Goal: Find specific page/section: Find specific page/section

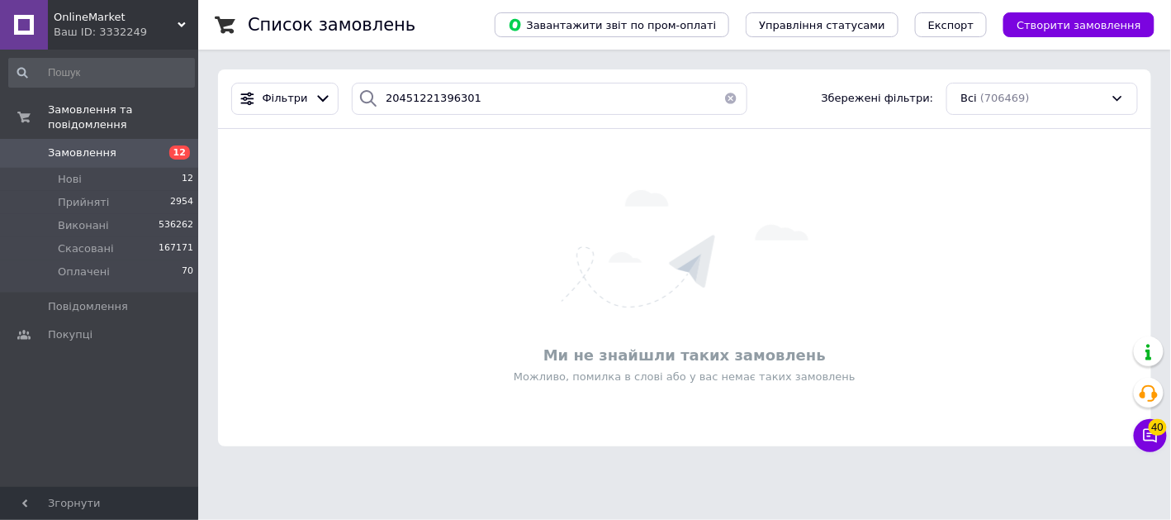
click at [140, 21] on span "OnlineMarket" at bounding box center [116, 17] width 124 height 15
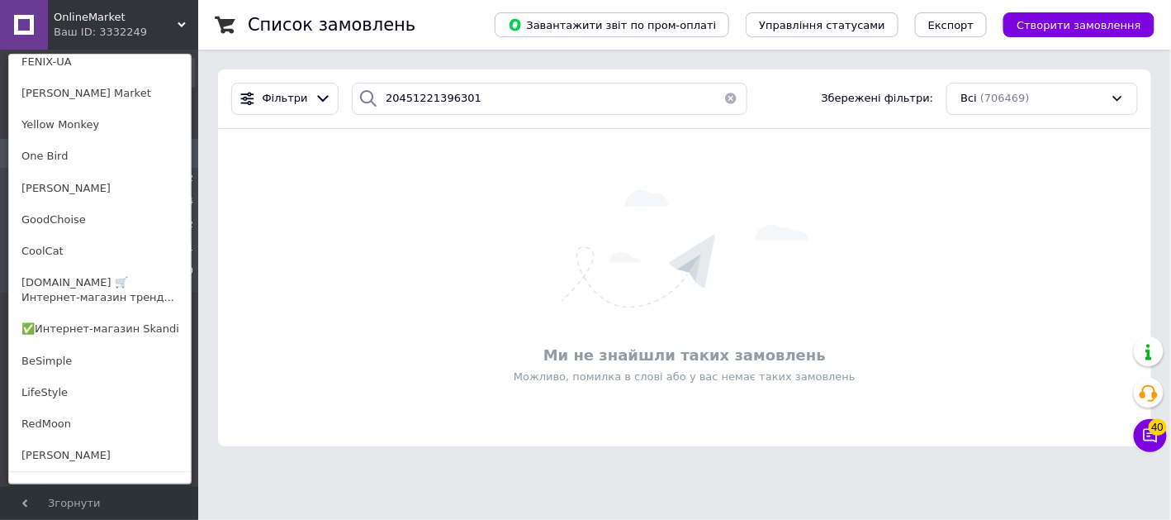
scroll to position [1196, 0]
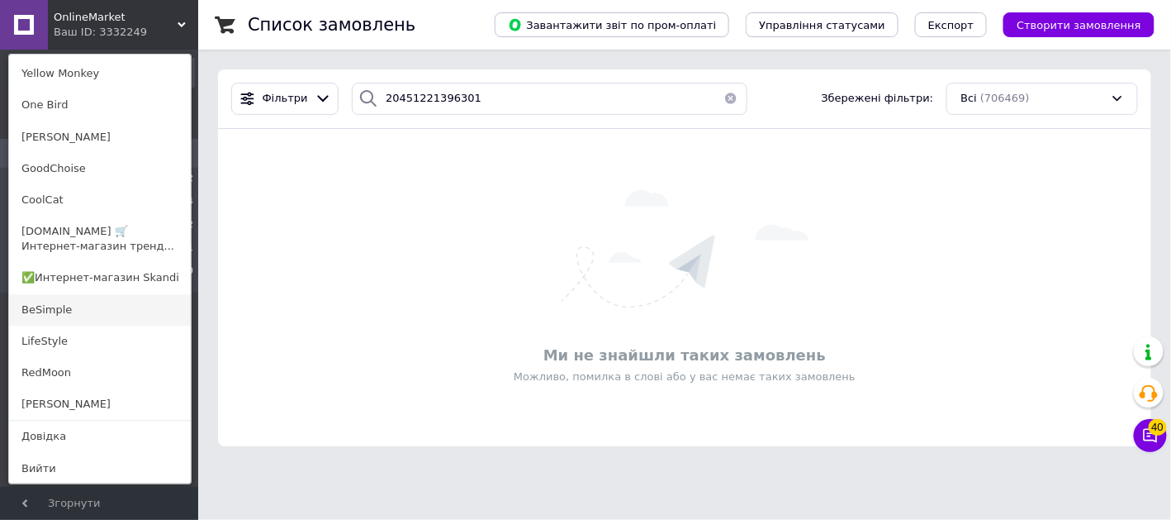
click at [72, 316] on link "BeSimple" at bounding box center [100, 309] width 182 height 31
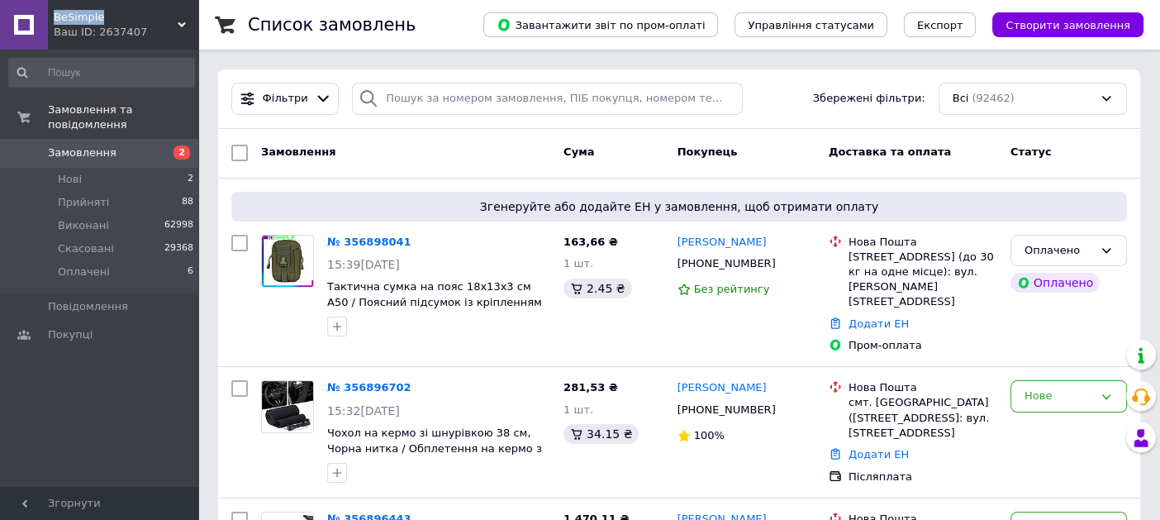
drag, startPoint x: 97, startPoint y: 19, endPoint x: 56, endPoint y: 17, distance: 41.4
click at [53, 17] on div "BeSimple Ваш ID: 2637407" at bounding box center [123, 25] width 150 height 50
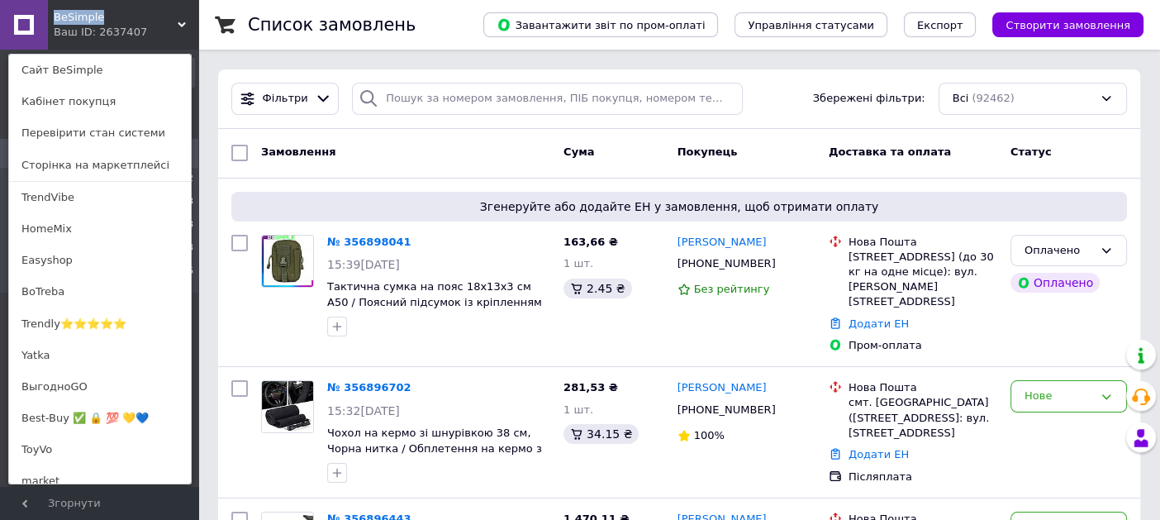
copy span "BeSimple"
